Goal: Information Seeking & Learning: Learn about a topic

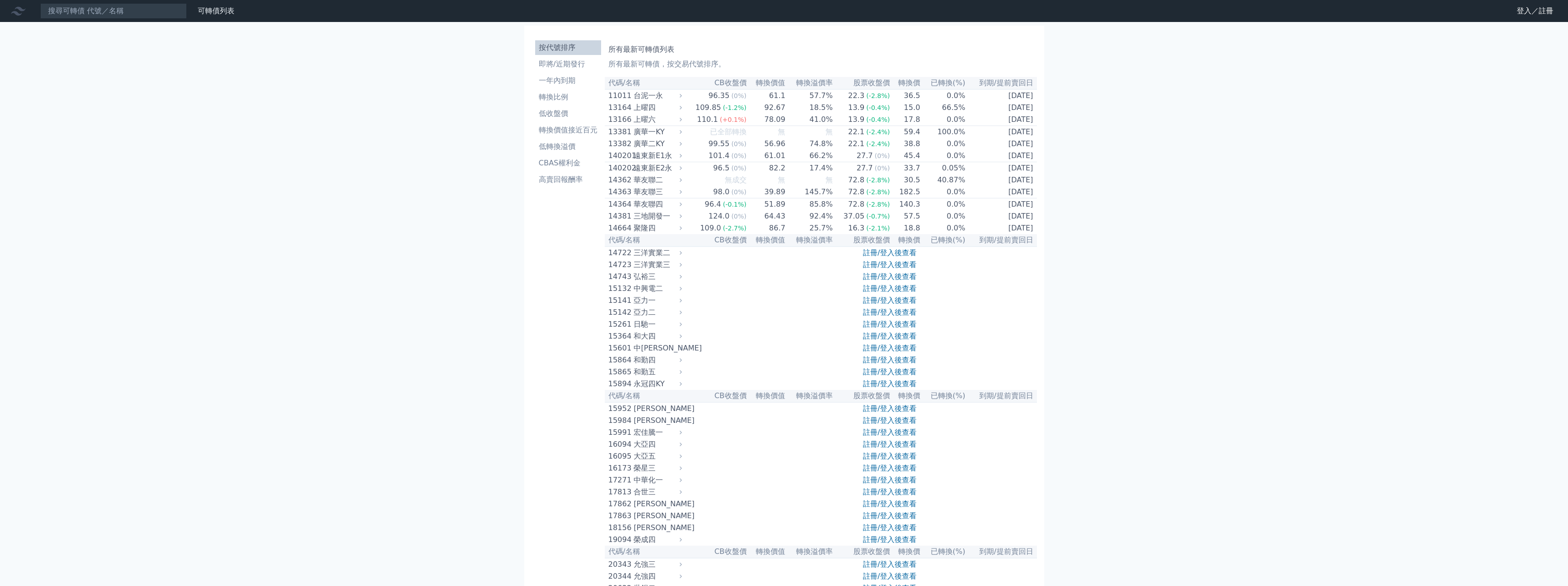
click at [905, 305] on link "註冊/登入後查看" at bounding box center [890, 300] width 54 height 9
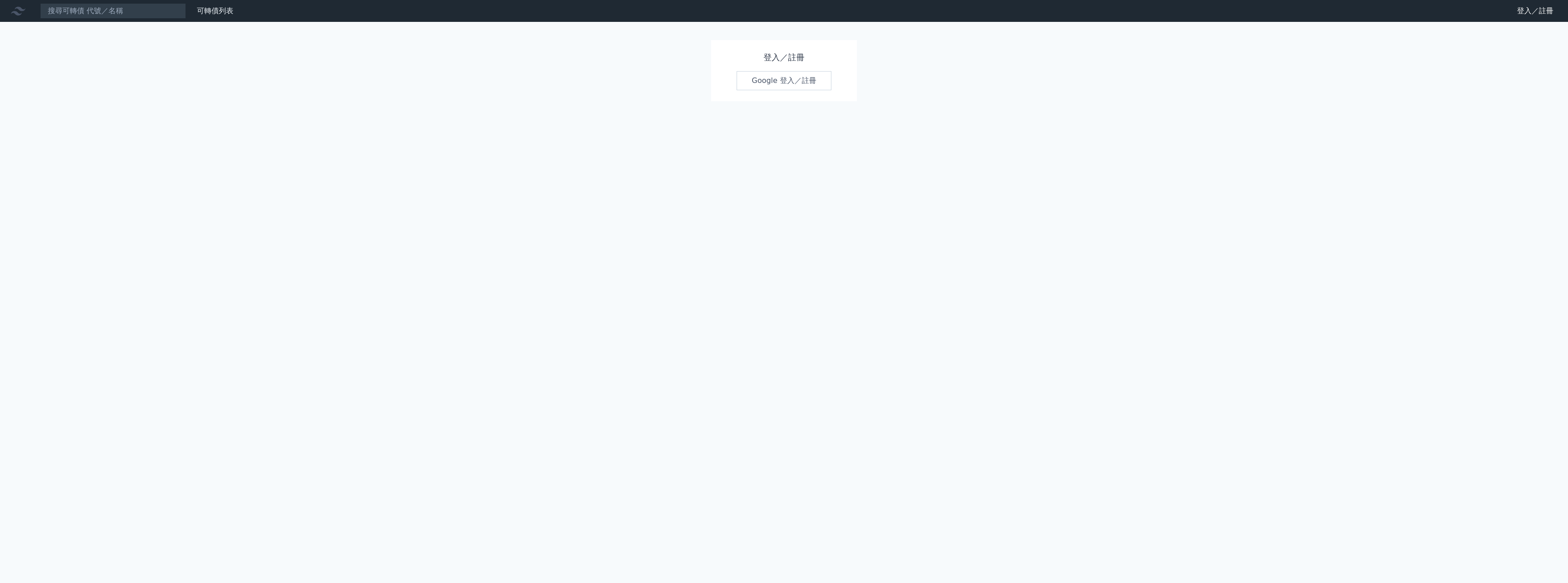
click at [785, 83] on link "Google 登入／註冊" at bounding box center [784, 80] width 95 height 19
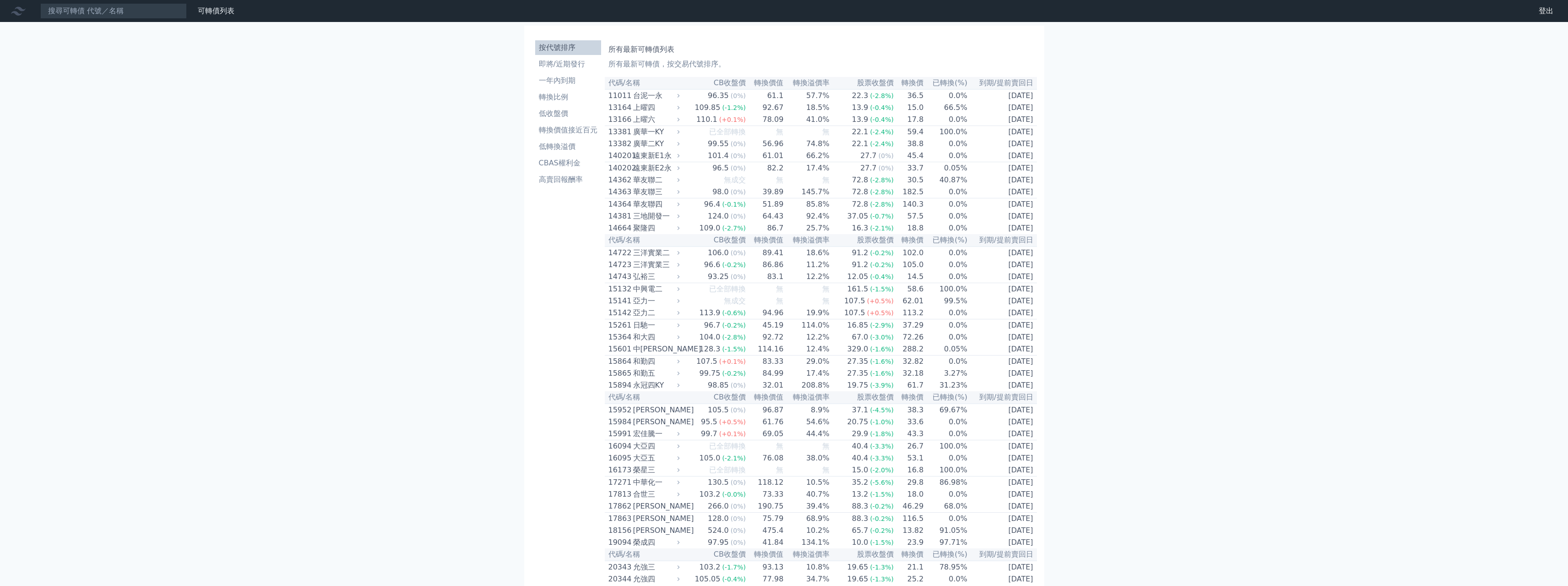
scroll to position [390, 0]
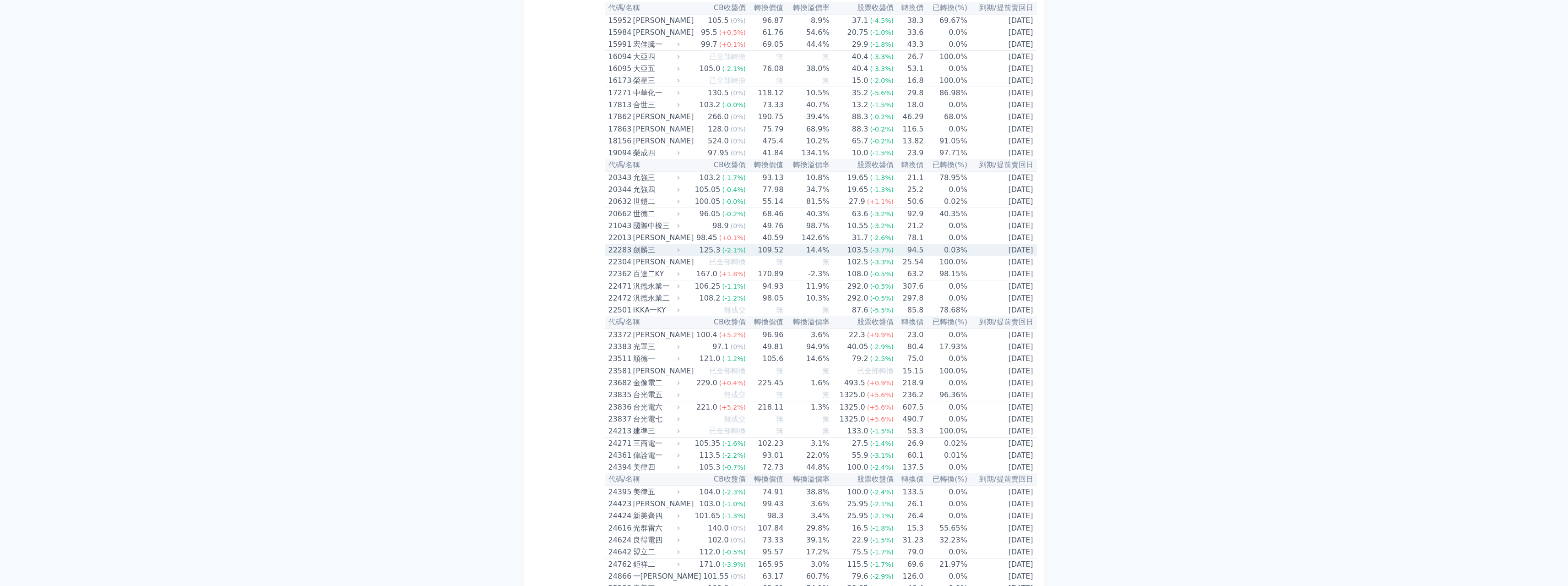
click at [645, 256] on div "劍麟三" at bounding box center [655, 250] width 45 height 11
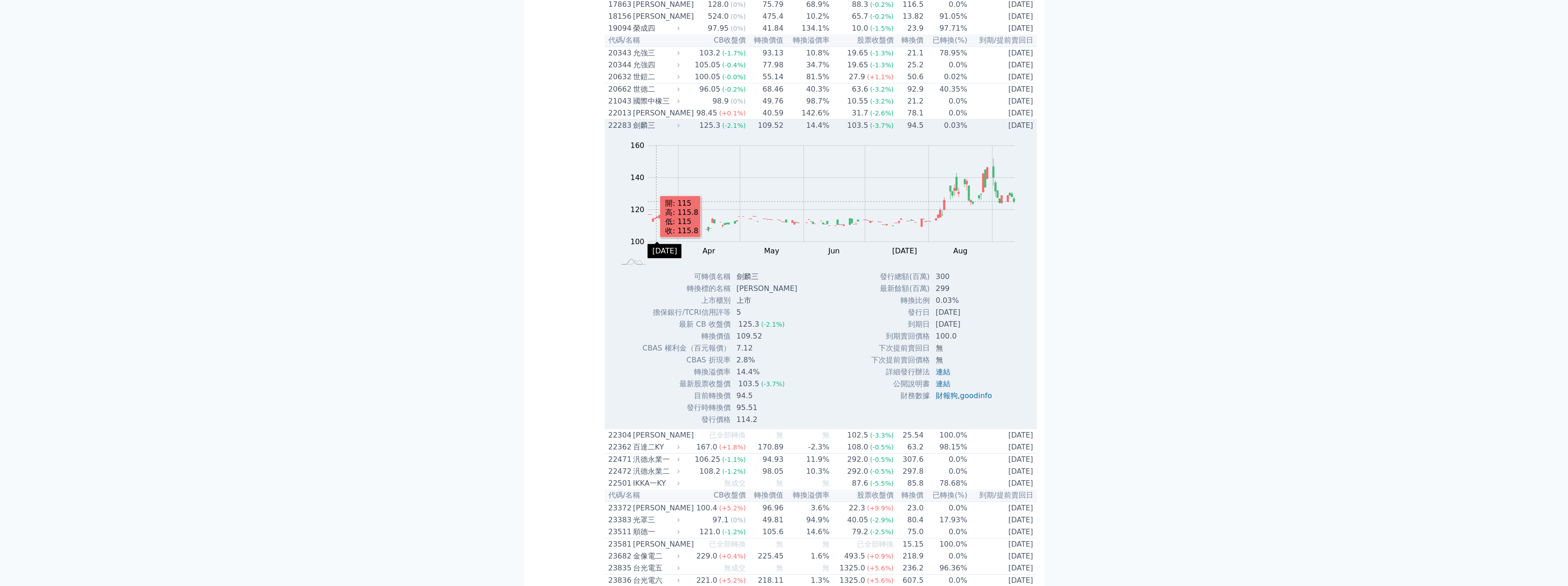
scroll to position [527, 0]
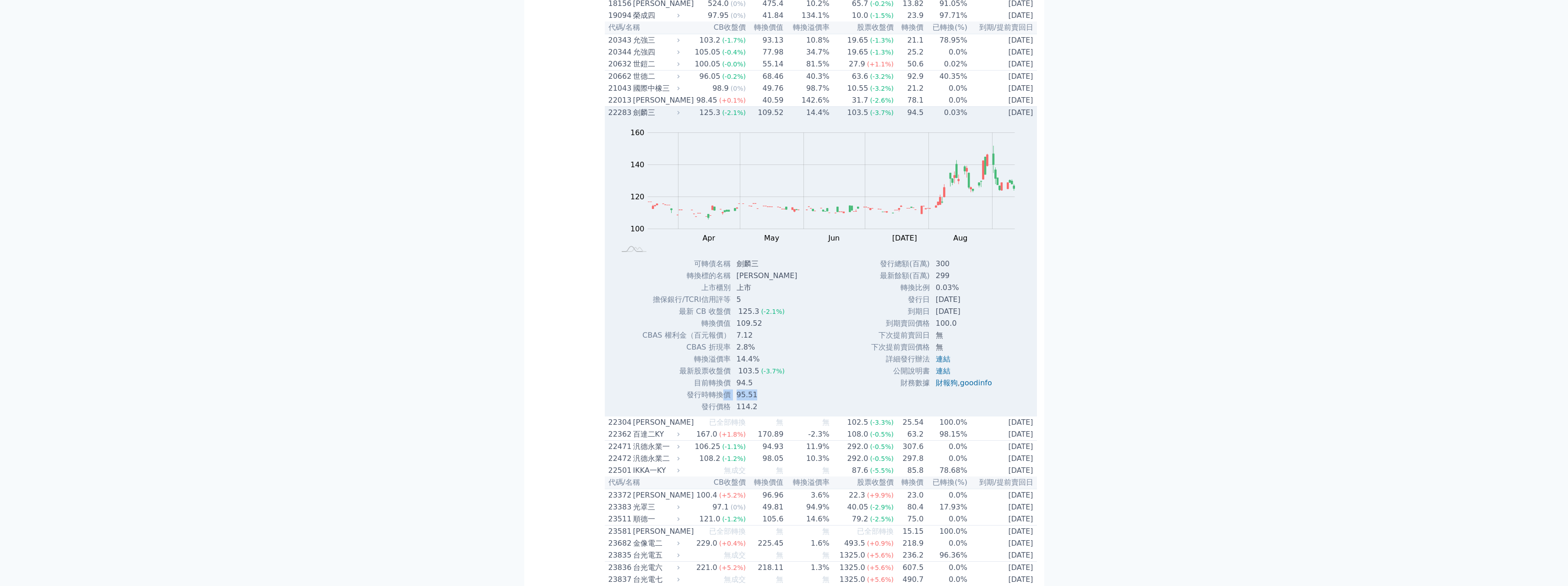
drag, startPoint x: 763, startPoint y: 439, endPoint x: 723, endPoint y: 436, distance: 40.1
click at [723, 401] on tr "發行時轉換價 95.51" at bounding box center [723, 395] width 163 height 12
click at [723, 401] on td "發行時轉換價" at bounding box center [686, 395] width 89 height 12
drag, startPoint x: 765, startPoint y: 401, endPoint x: 729, endPoint y: 401, distance: 36.0
click at [729, 365] on tr "轉換溢價率 14.4%" at bounding box center [723, 358] width 163 height 12
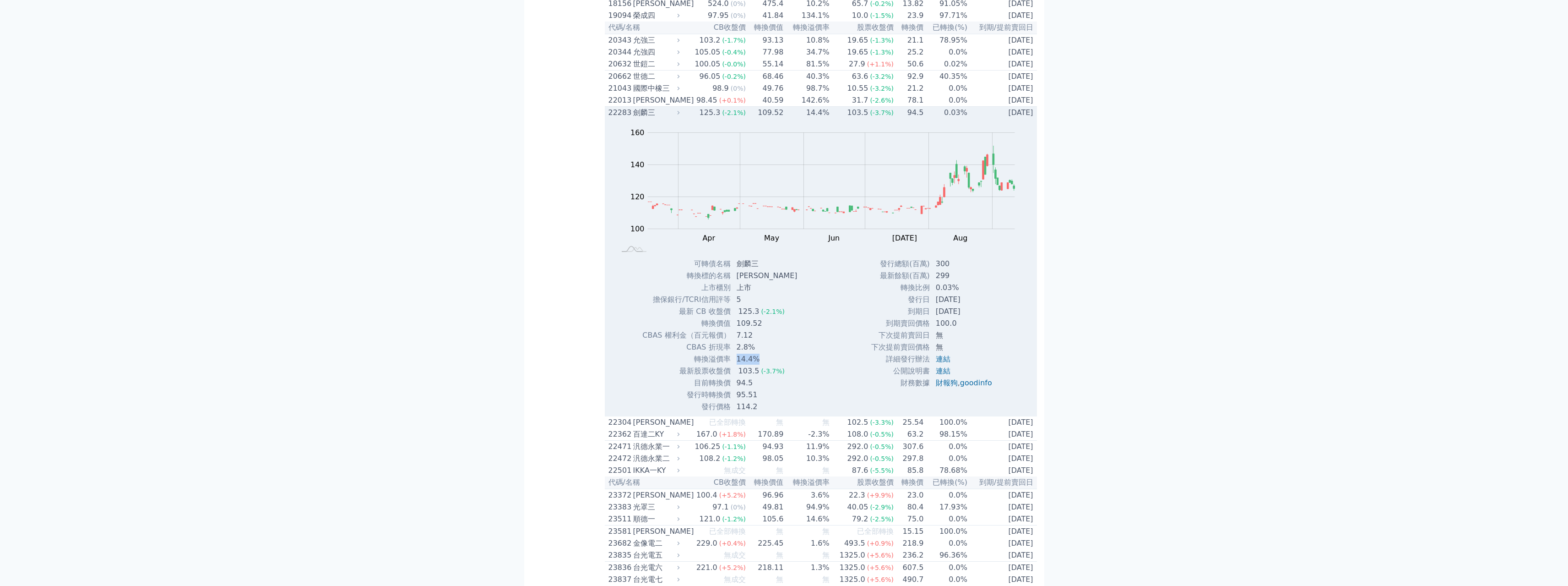
click at [729, 365] on td "轉換溢價率" at bounding box center [686, 358] width 89 height 12
click at [731, 365] on td "14.4%" at bounding box center [768, 358] width 74 height 12
click at [737, 365] on td "14.4%" at bounding box center [768, 358] width 74 height 12
click at [740, 365] on td "14.4%" at bounding box center [768, 358] width 74 height 12
click at [846, 406] on div "Zoom Out 100 80 90 100 110 120 130 140 180 160 60 L Mar Apr May Jun [DATE] Aug …" at bounding box center [820, 265] width 432 height 294
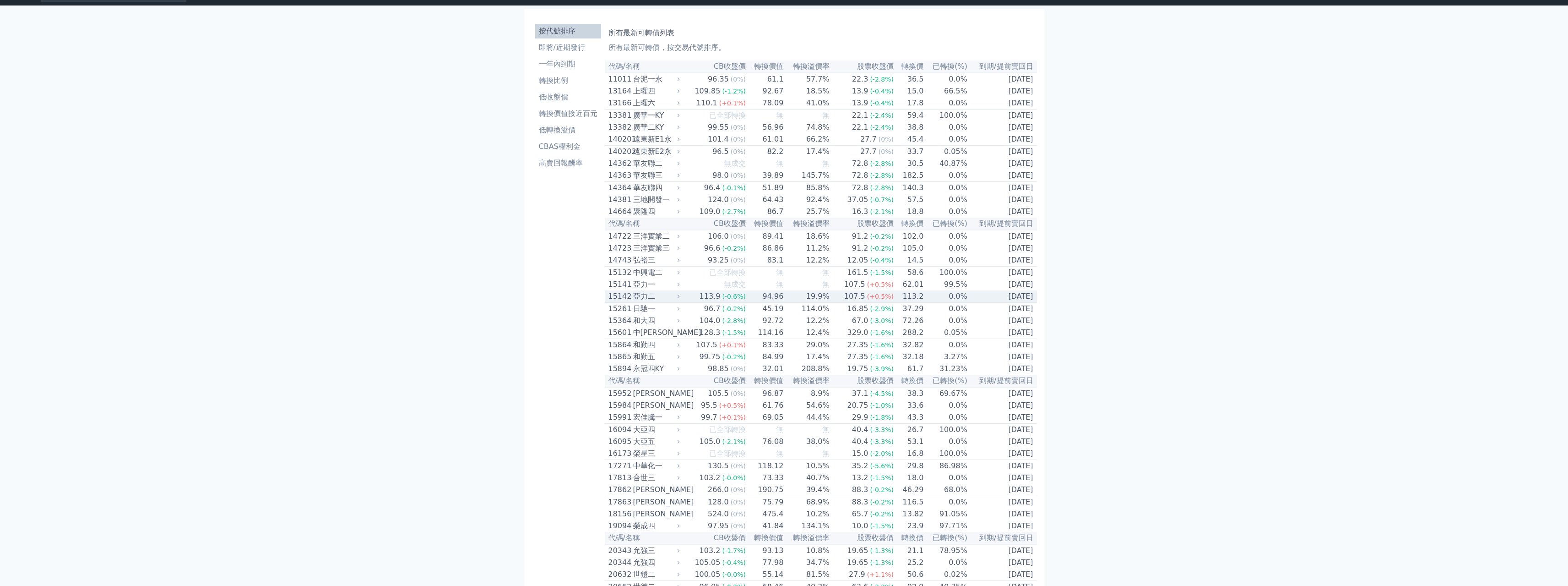
scroll to position [0, 0]
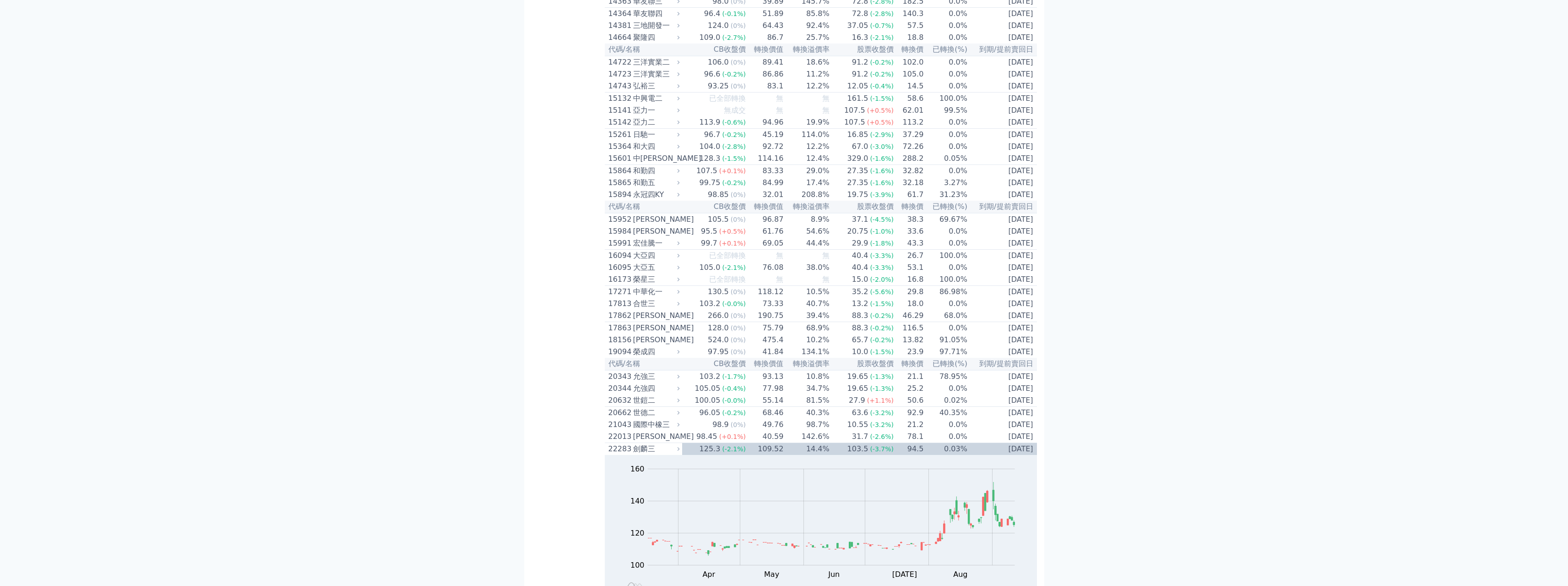
scroll to position [275, 0]
